Goal: Information Seeking & Learning: Learn about a topic

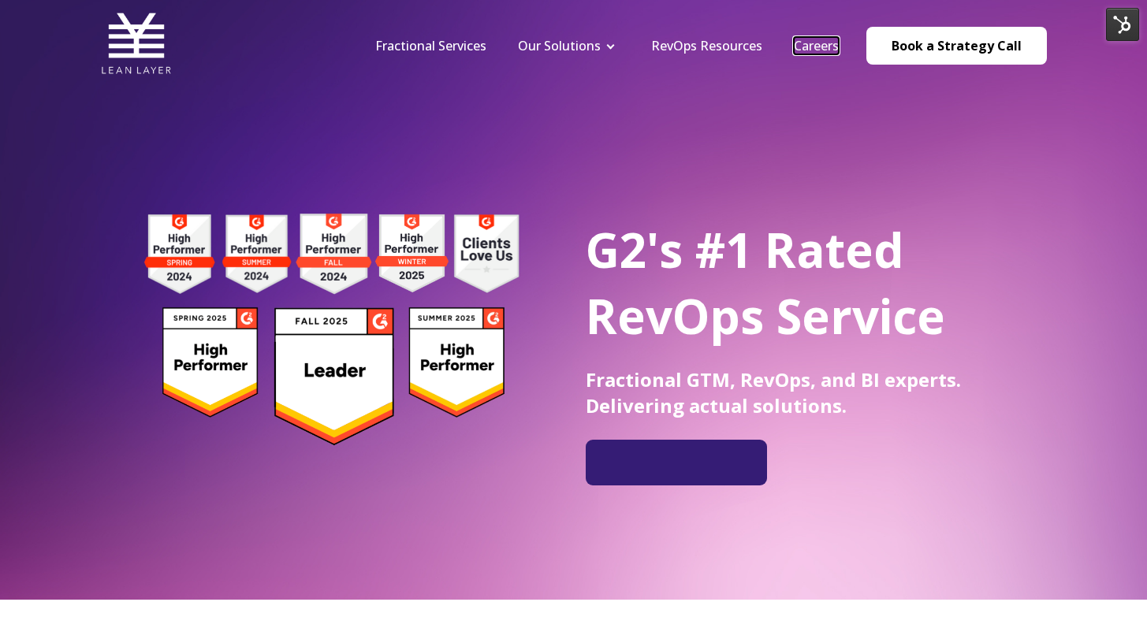
click at [816, 42] on link "Careers" at bounding box center [816, 45] width 45 height 17
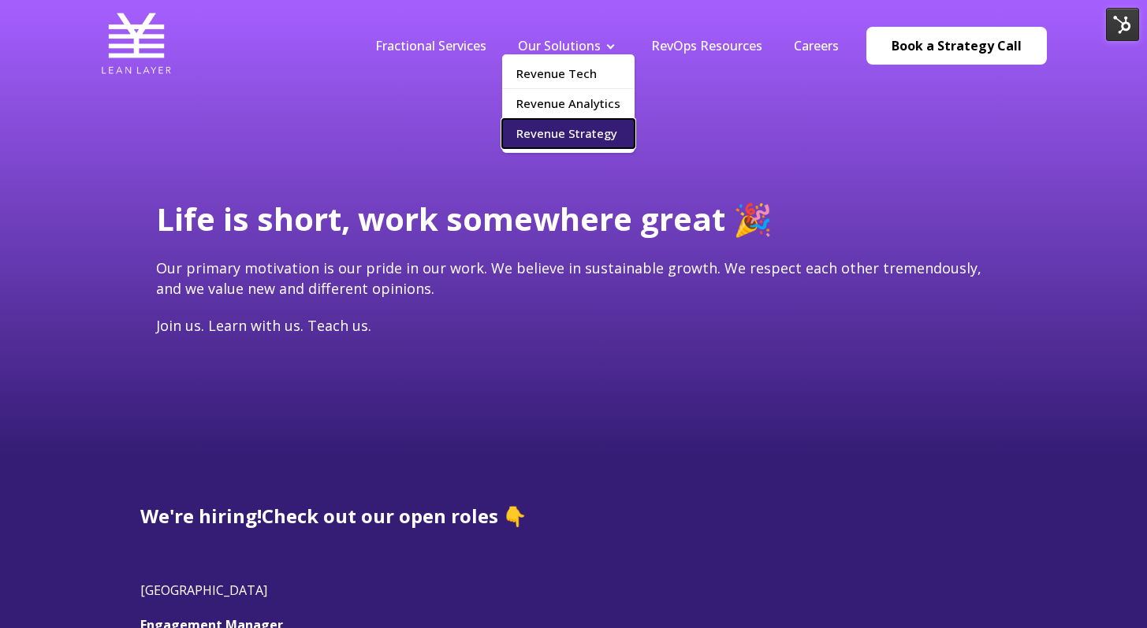
click at [589, 128] on link "Revenue Strategy" at bounding box center [568, 133] width 132 height 29
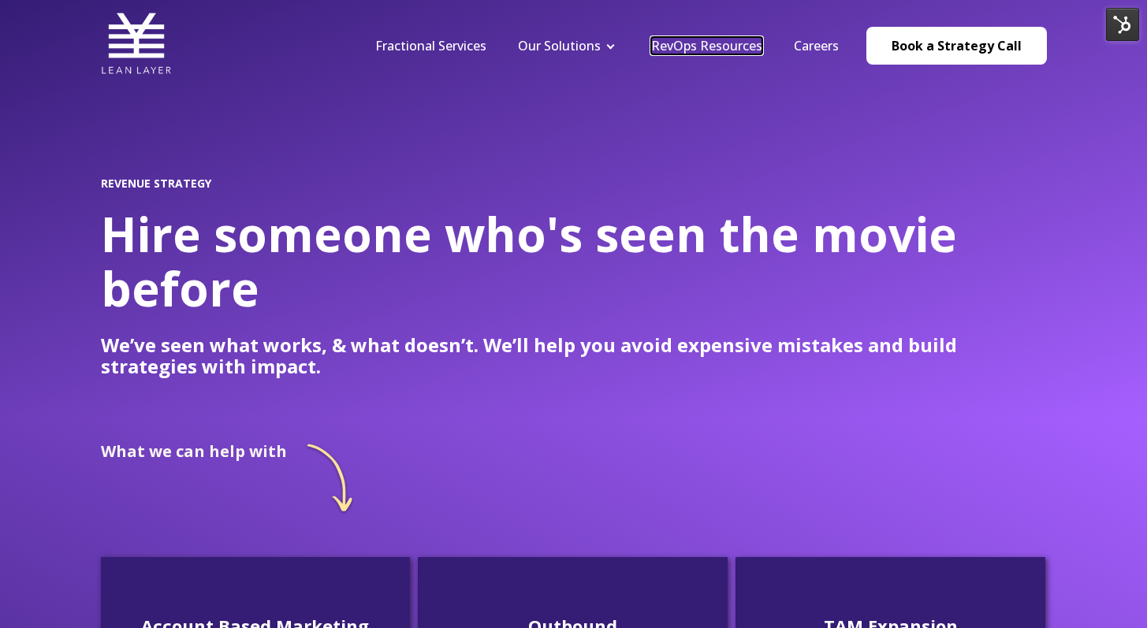
click at [691, 53] on link "RevOps Resources" at bounding box center [706, 45] width 111 height 17
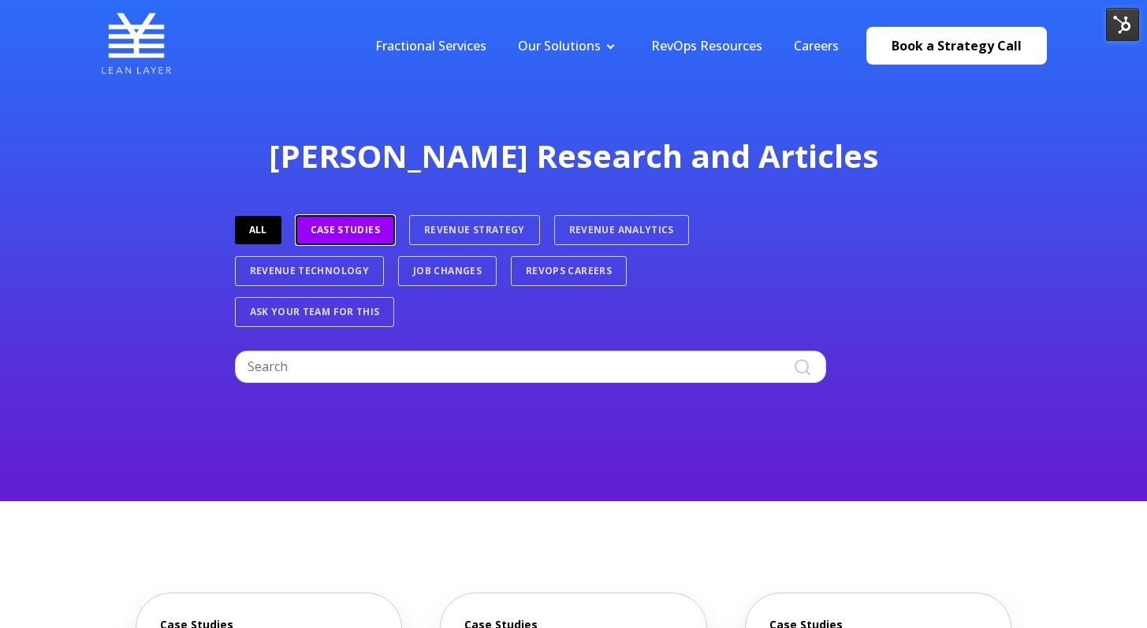
click at [364, 233] on link "Case Studies" at bounding box center [345, 230] width 99 height 30
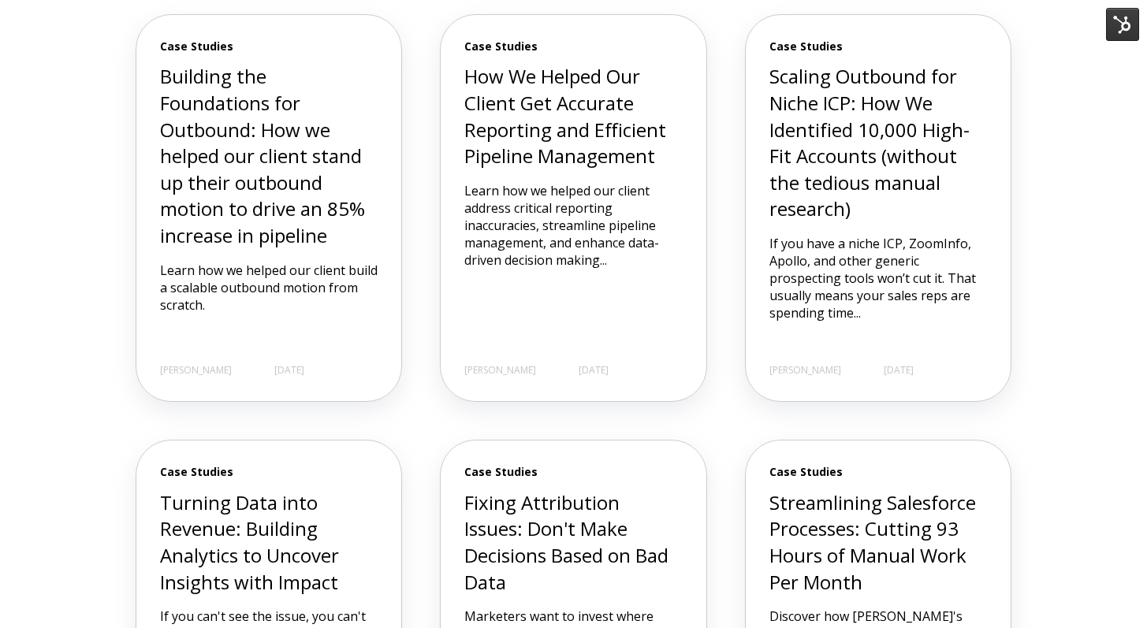
scroll to position [130, 0]
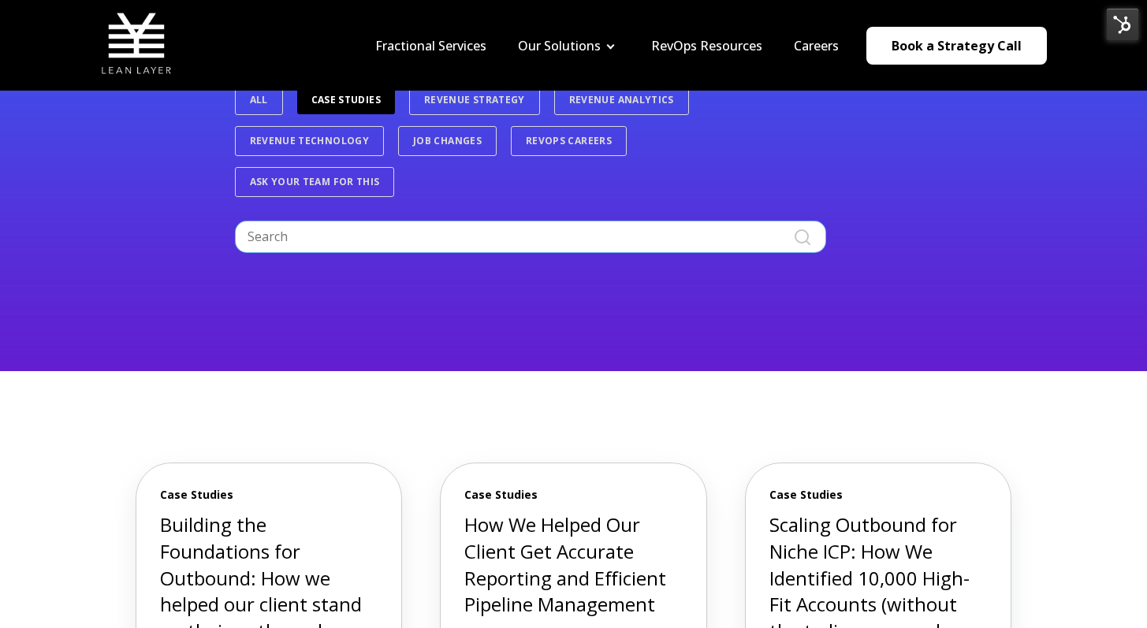
click at [364, 233] on input "Search" at bounding box center [530, 237] width 591 height 32
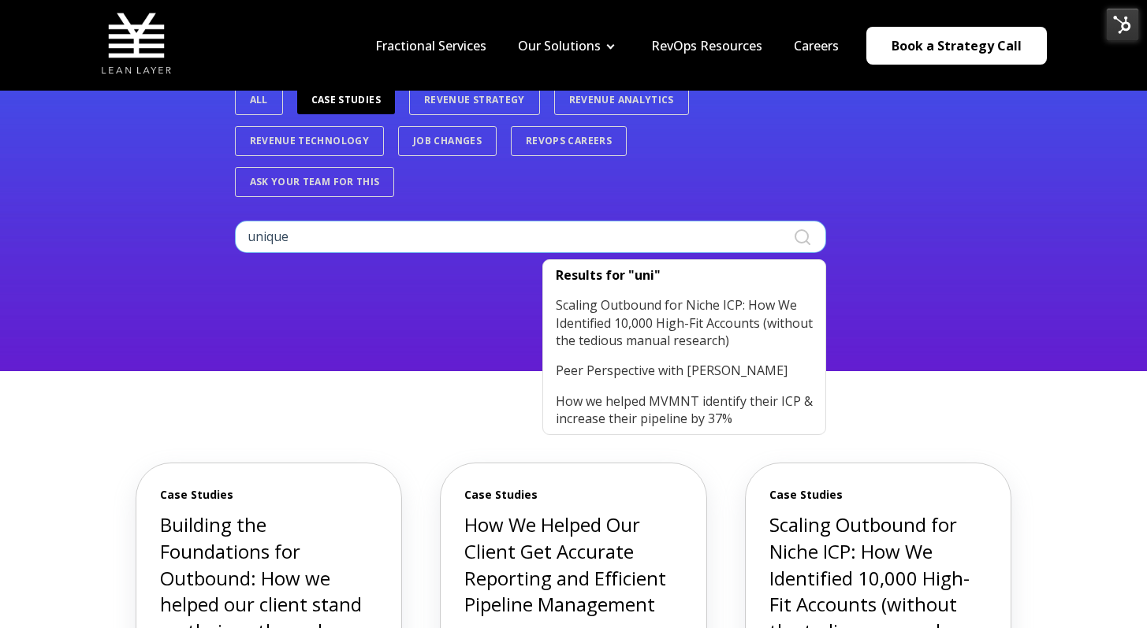
type input "unique"
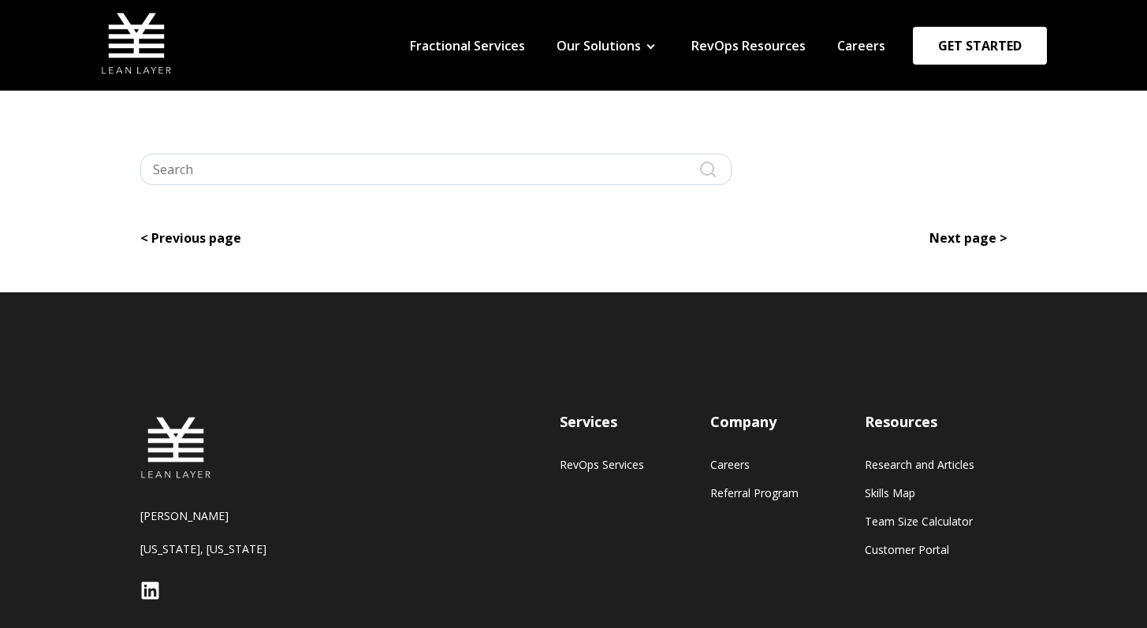
type input "unique"
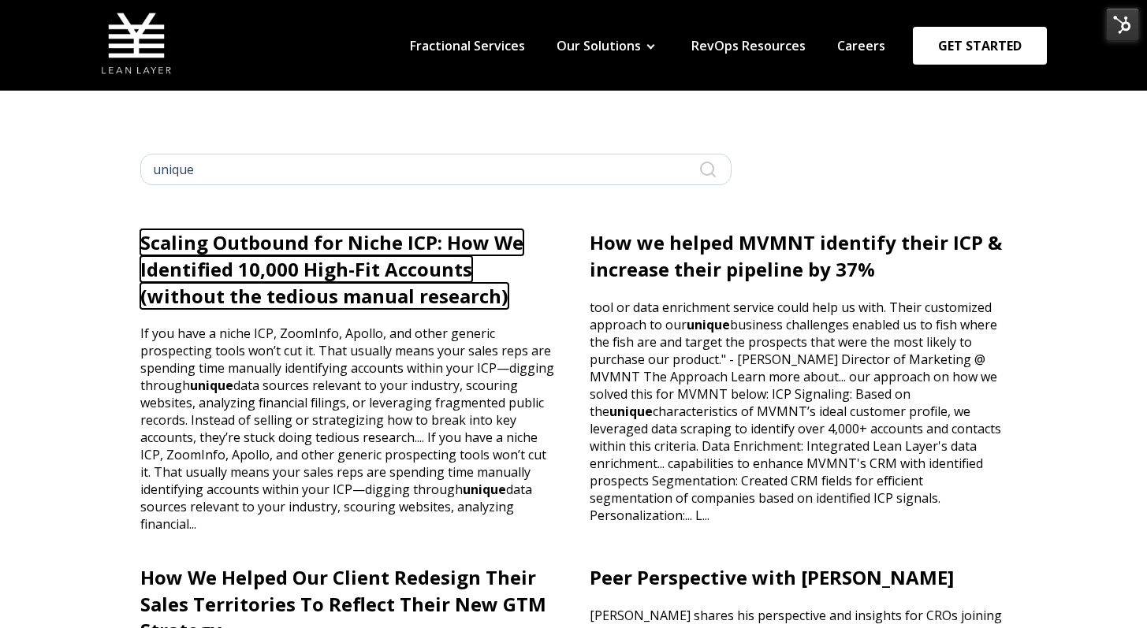
click at [305, 293] on link "Scaling Outbound for Niche ICP: How We Identified 10,000 High-Fit Accounts (wit…" at bounding box center [331, 268] width 383 height 79
